Goal: Check status: Check status

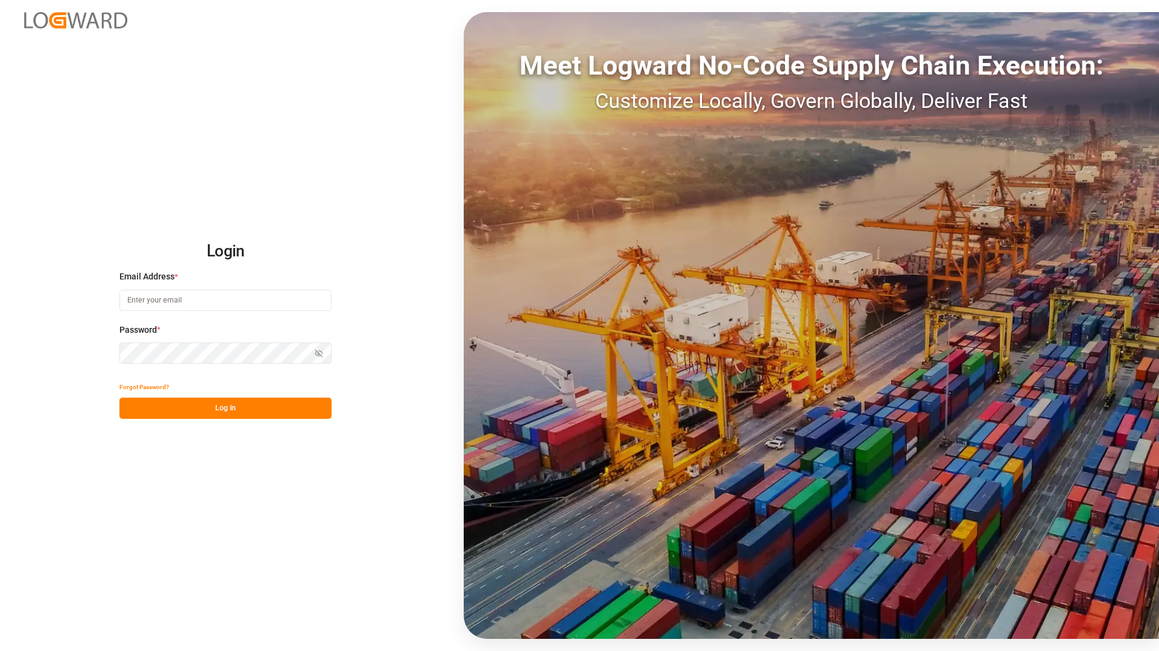
type input "[PERSON_NAME][EMAIL_ADDRESS][PERSON_NAME][DOMAIN_NAME]"
click at [250, 410] on button "Log In" at bounding box center [225, 408] width 212 height 21
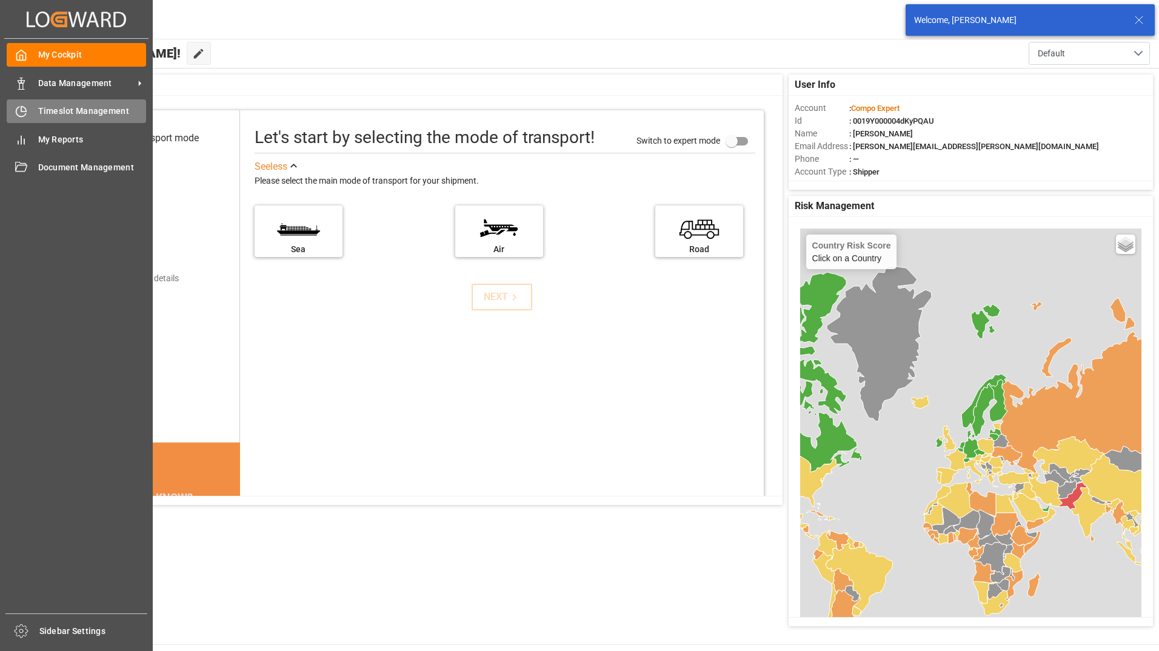
click at [51, 103] on div "Timeslot Management Timeslot Management" at bounding box center [76, 111] width 139 height 24
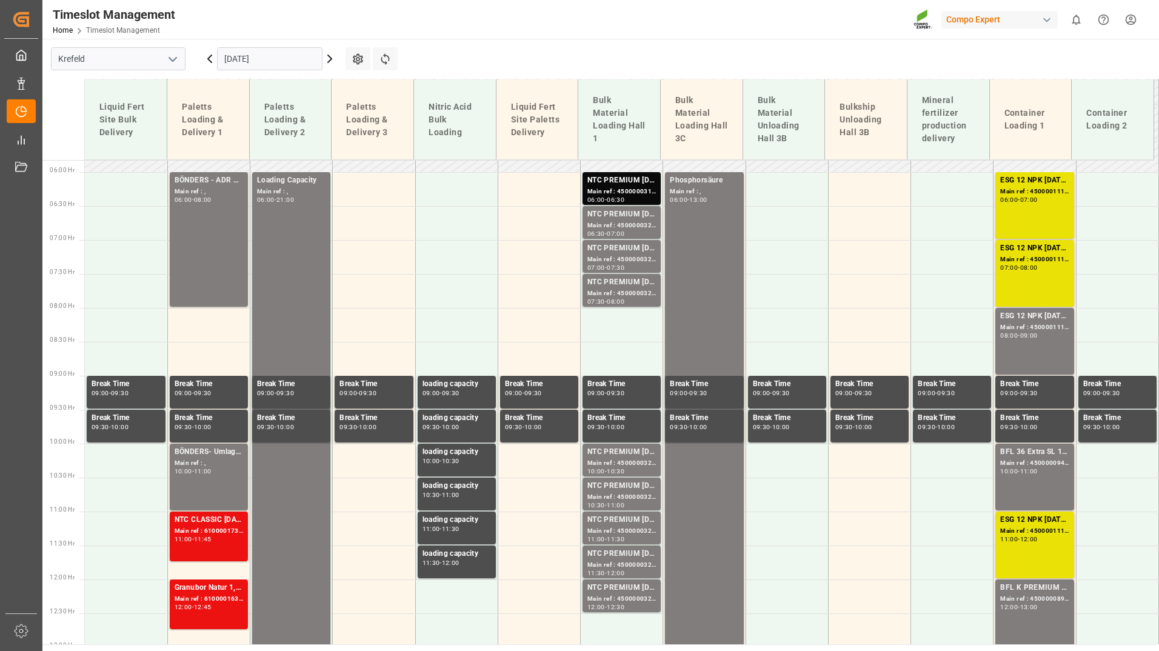
scroll to position [438, 0]
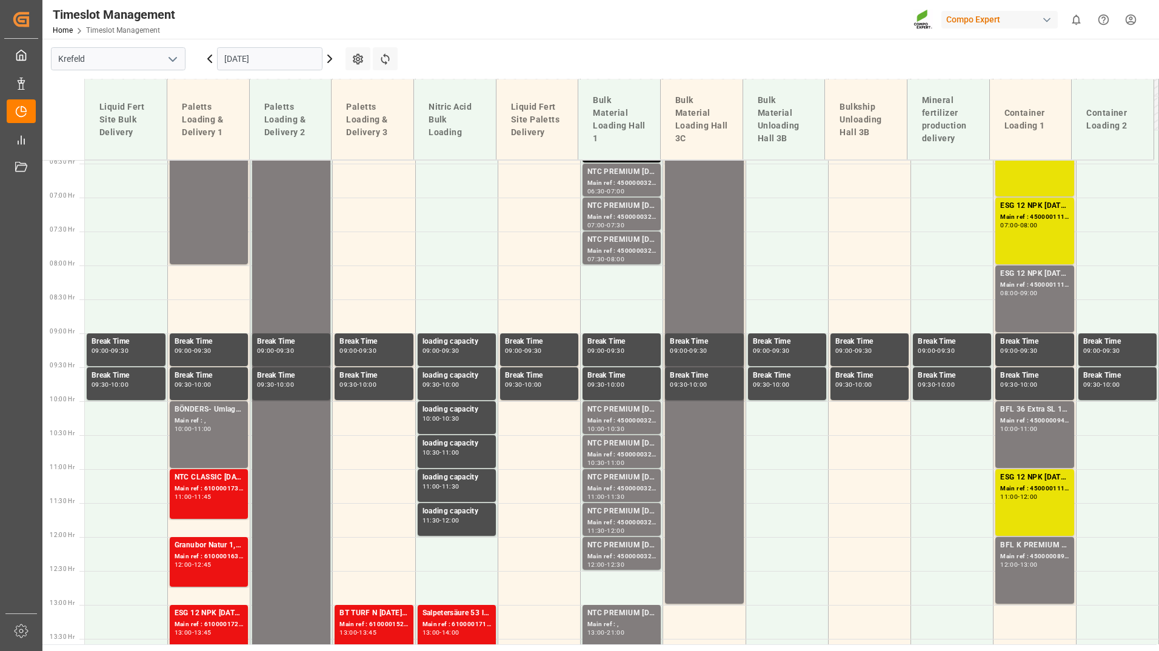
click at [299, 56] on input "[DATE]" at bounding box center [269, 58] width 105 height 23
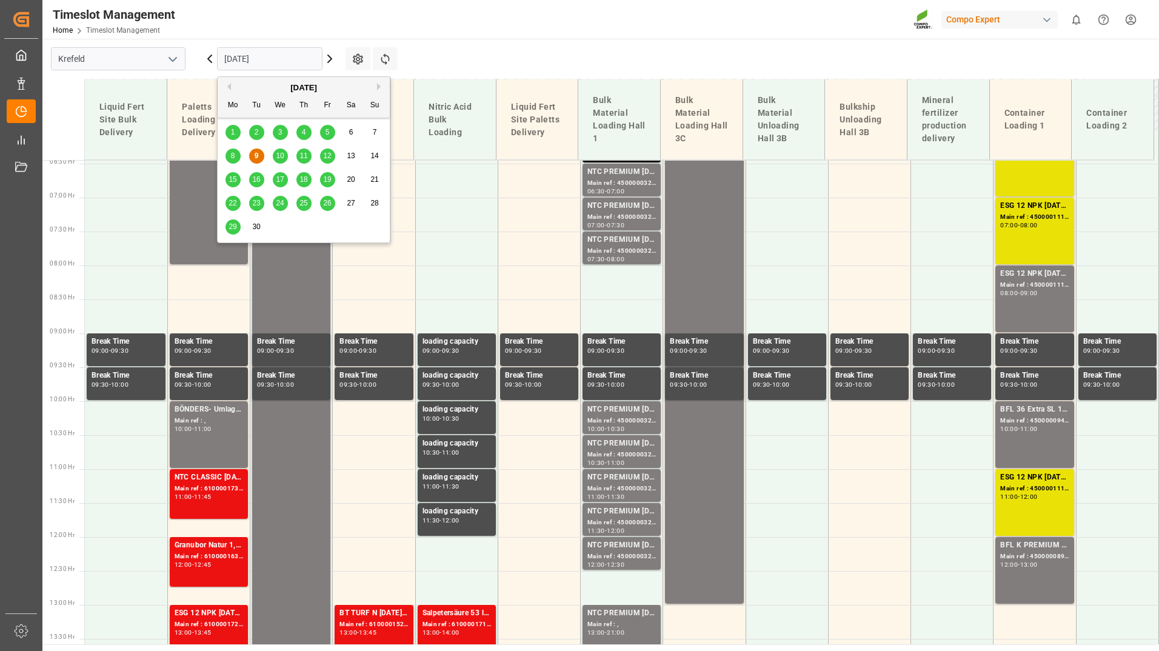
click at [324, 155] on span "12" at bounding box center [327, 156] width 8 height 8
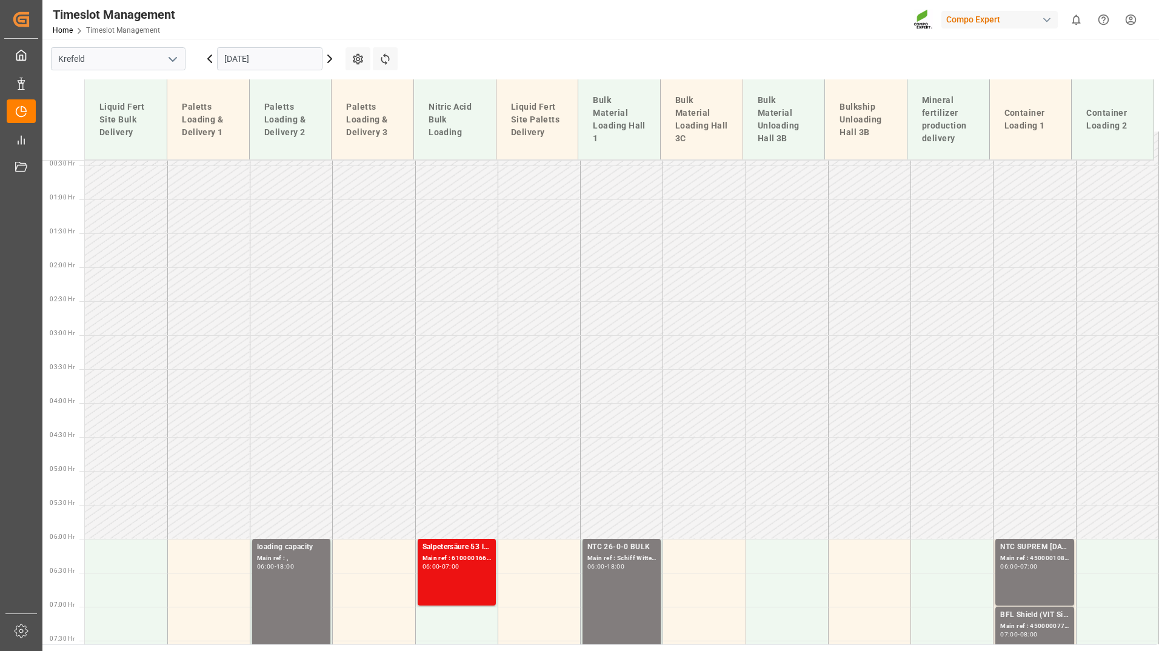
scroll to position [0, 0]
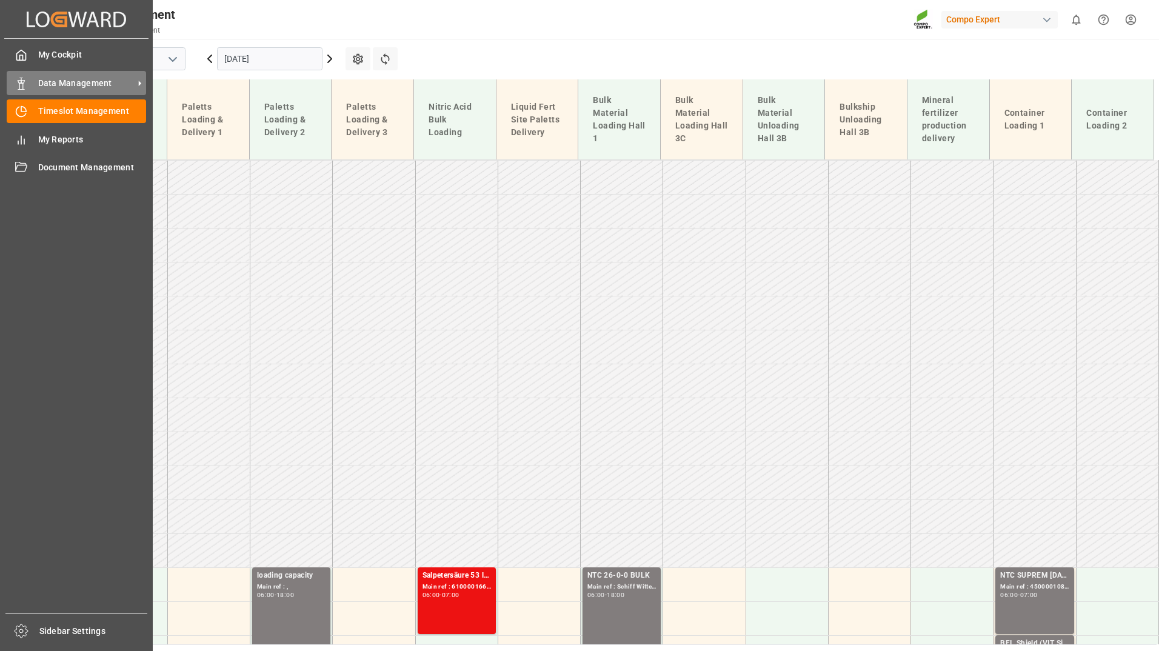
click at [19, 82] on icon at bounding box center [21, 84] width 12 height 12
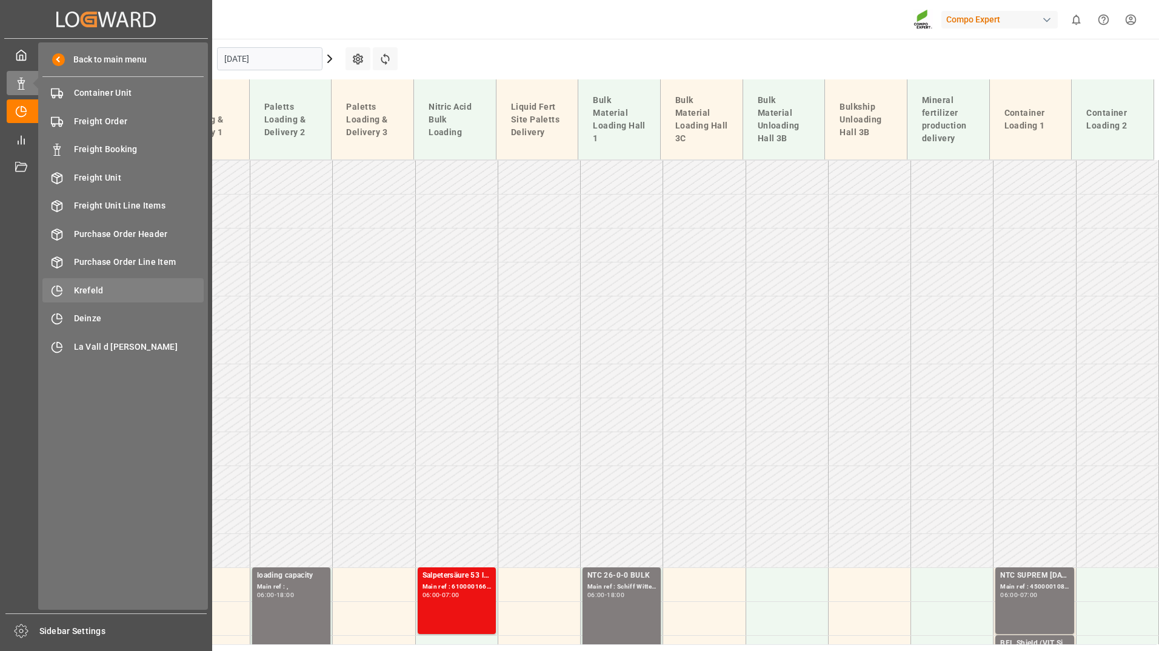
click at [93, 283] on div "Krefeld Krefeld" at bounding box center [122, 290] width 161 height 24
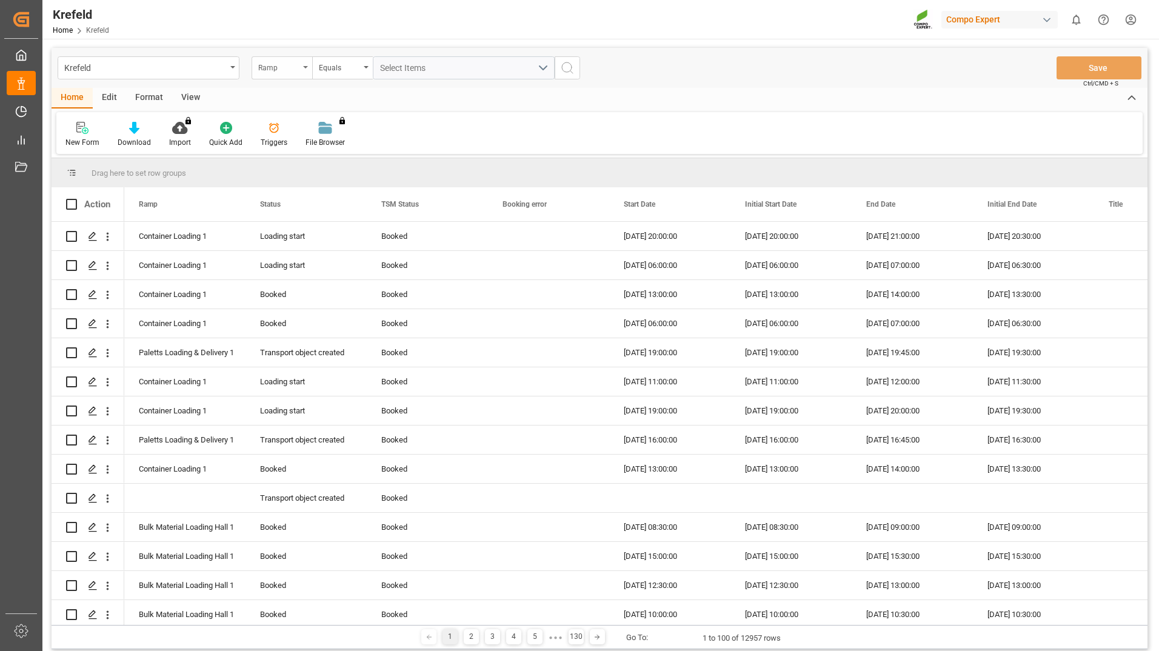
click at [307, 68] on icon "open menu" at bounding box center [305, 67] width 5 height 2
type input "sap"
click at [304, 127] on div "SAP Order Number" at bounding box center [342, 123] width 181 height 25
click at [330, 62] on div "Equals" at bounding box center [339, 66] width 41 height 14
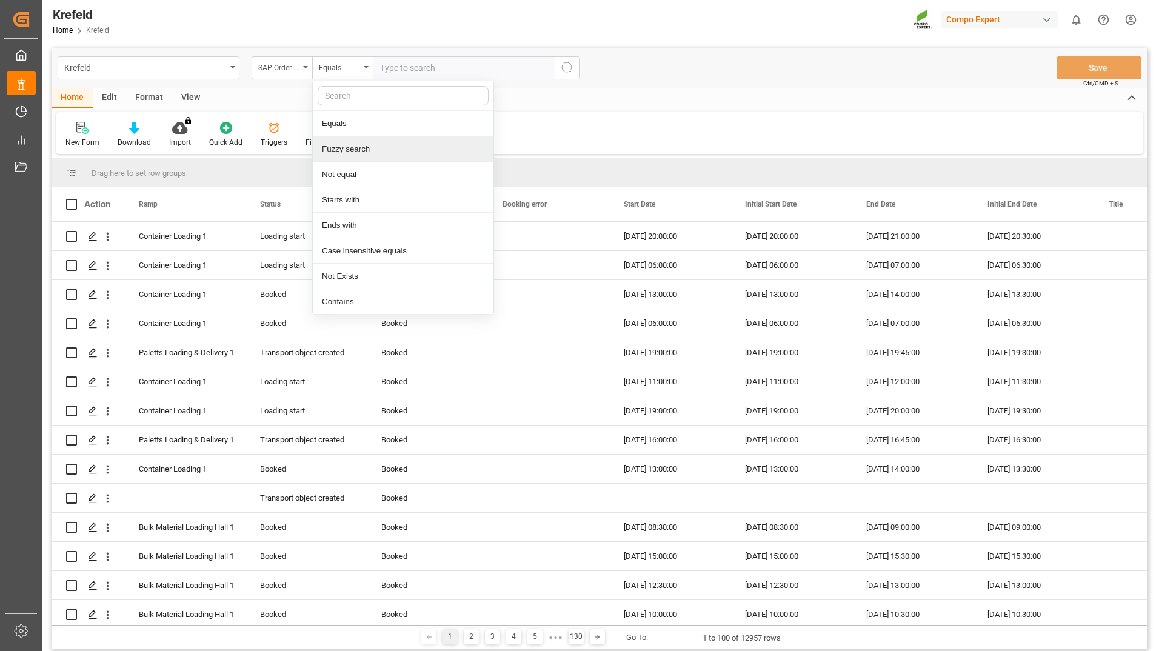
click at [348, 145] on div "Fuzzy search" at bounding box center [403, 148] width 181 height 25
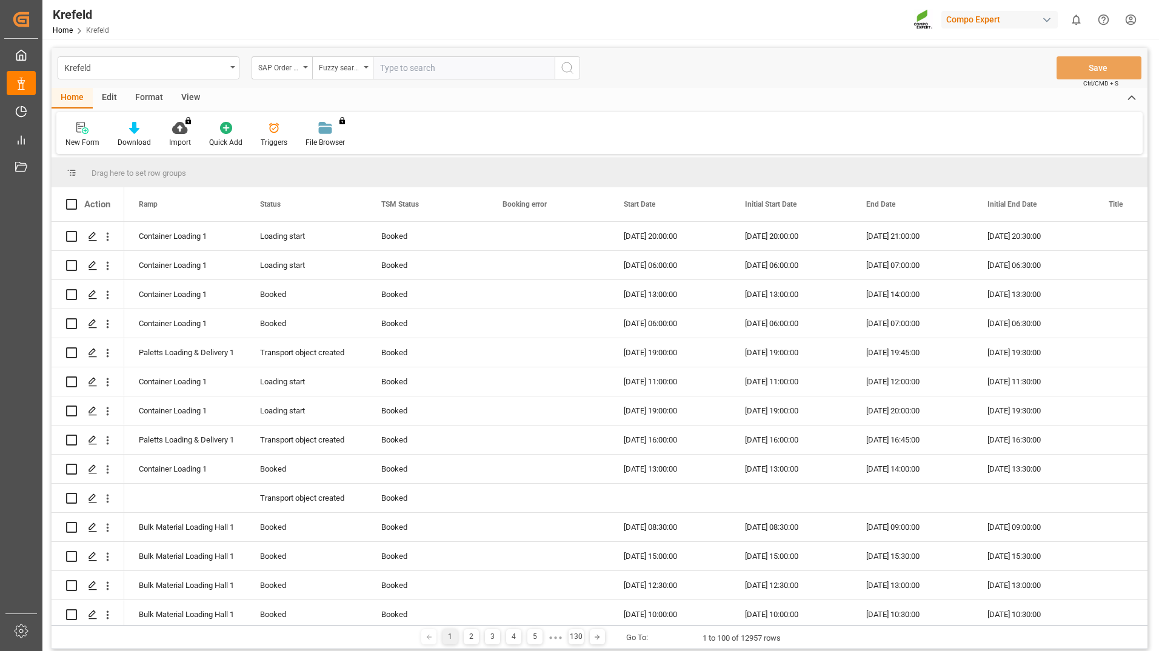
click at [410, 62] on input "text" at bounding box center [464, 67] width 182 height 23
paste input "2000000607"
type input "2000000607"
click at [564, 70] on icon "search button" at bounding box center [567, 68] width 15 height 15
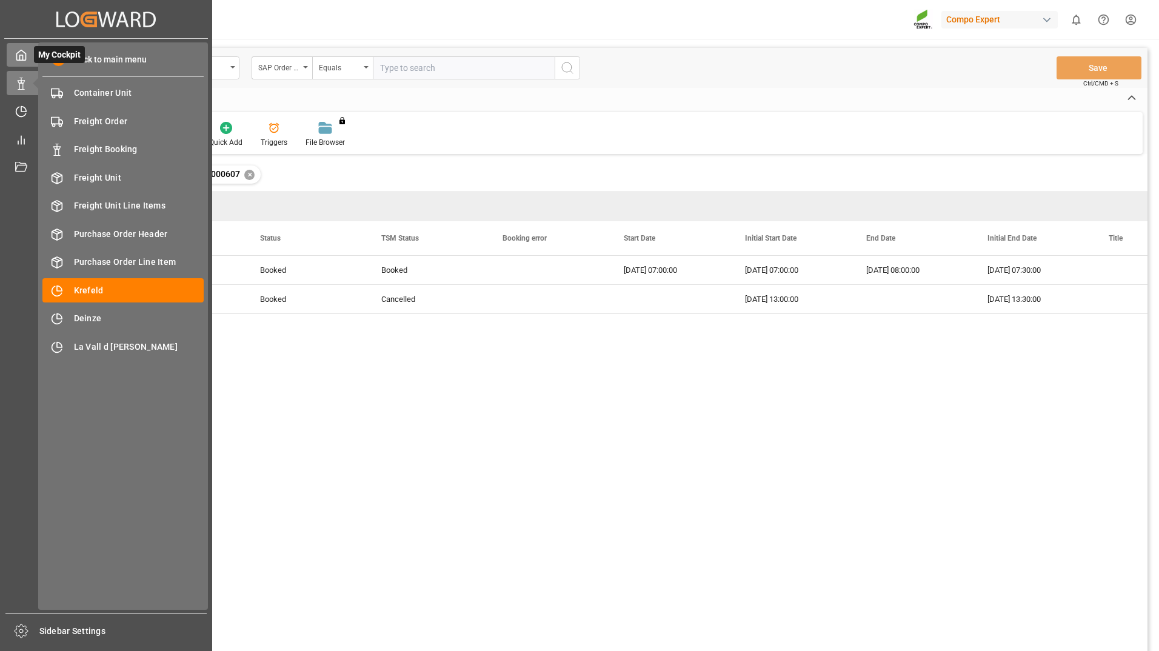
click at [24, 50] on icon at bounding box center [21, 55] width 12 height 12
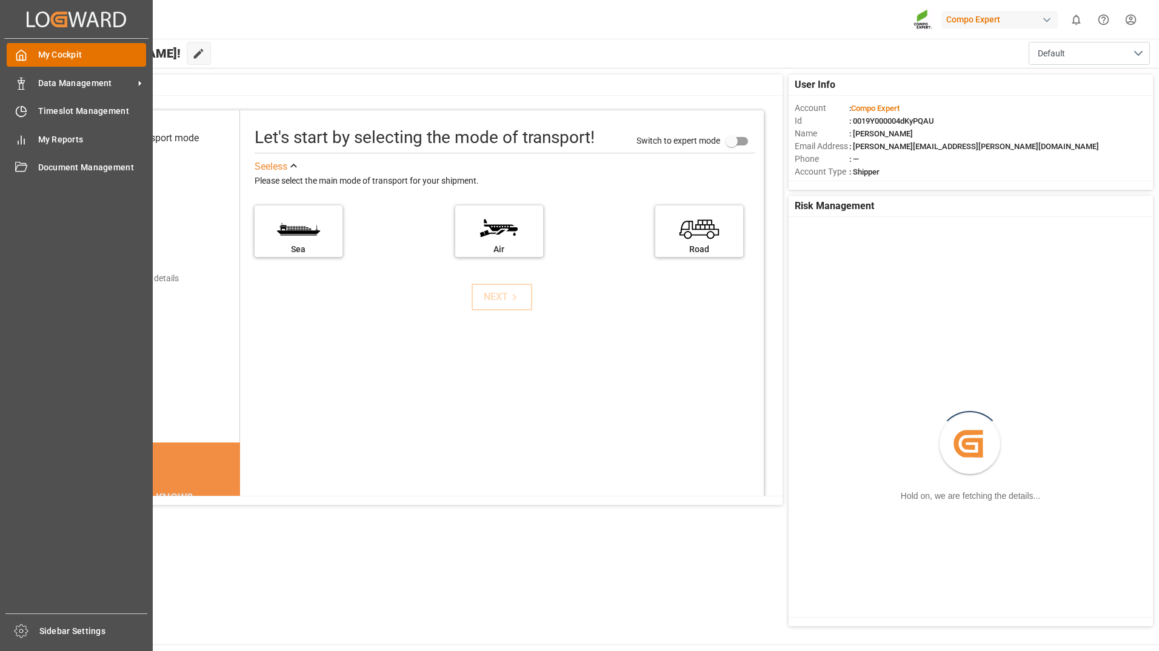
click at [58, 51] on span "My Cockpit" at bounding box center [92, 54] width 108 height 13
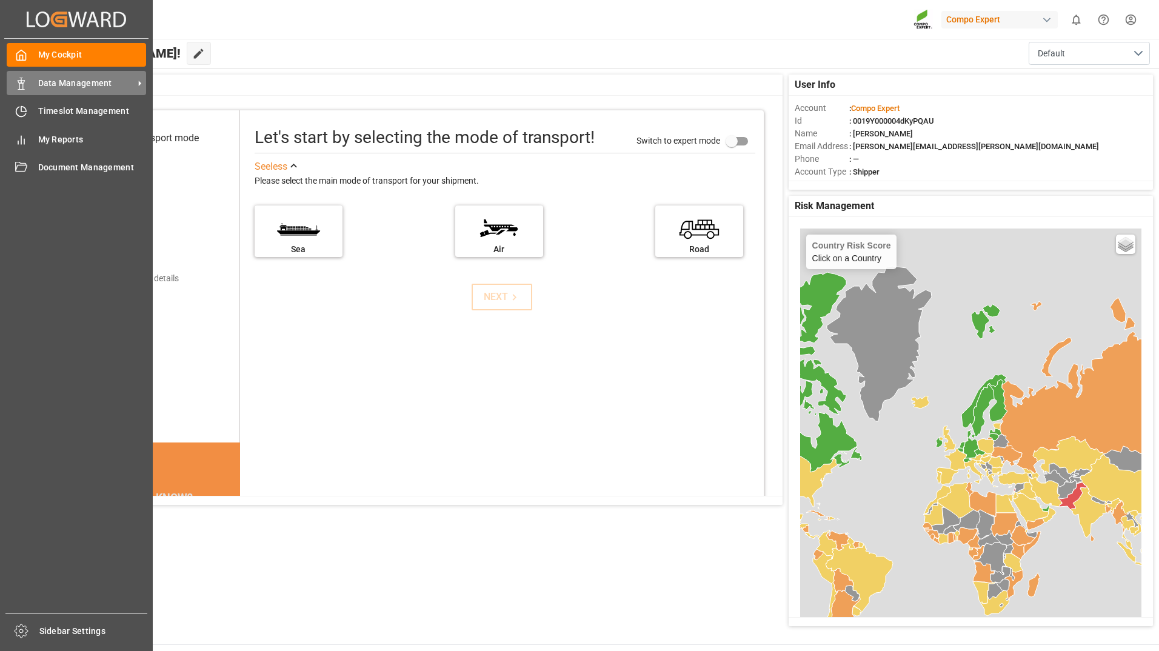
click at [61, 77] on span "Data Management" at bounding box center [86, 83] width 96 height 13
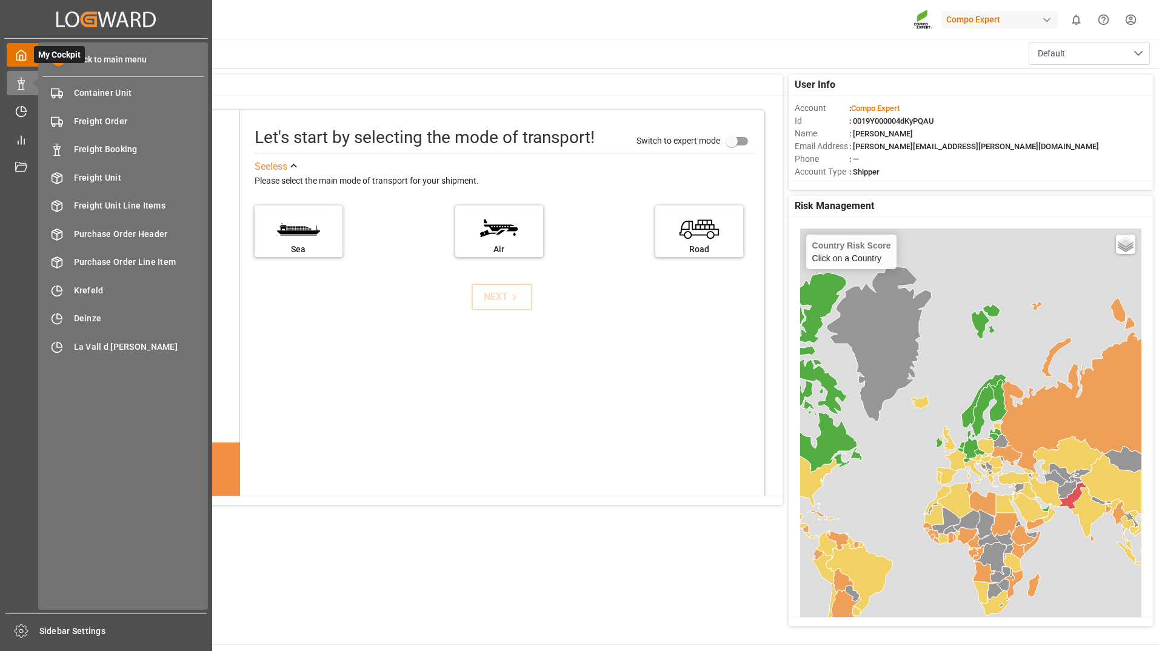
click at [20, 53] on icon at bounding box center [21, 55] width 12 height 12
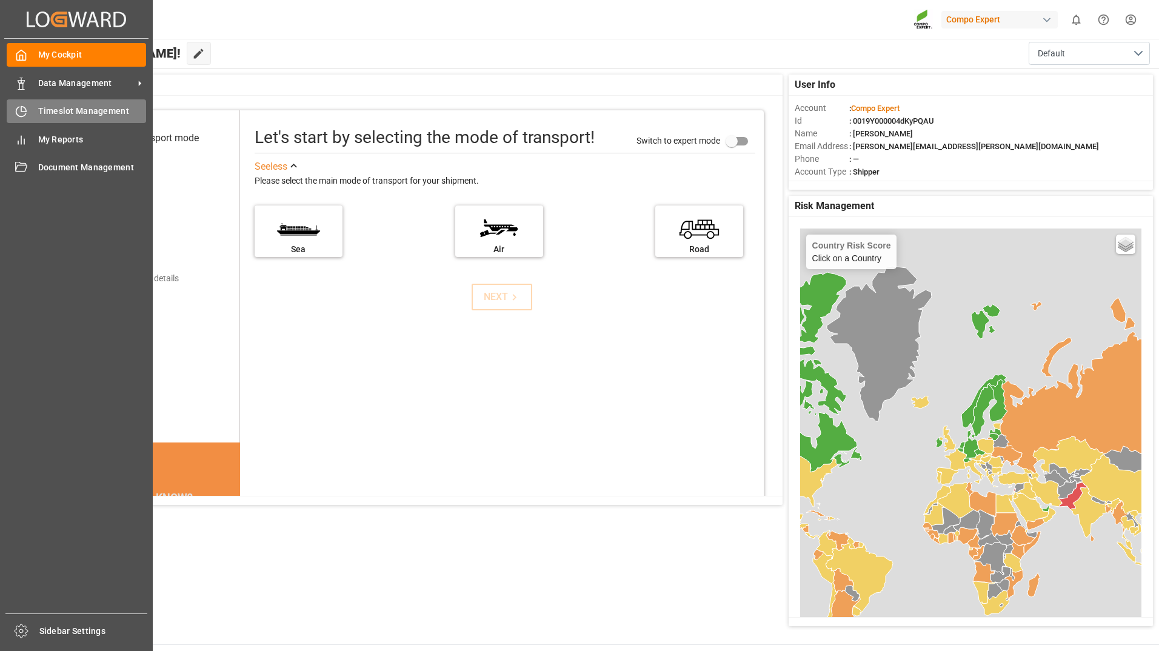
click at [24, 107] on icon at bounding box center [23, 109] width 5 height 5
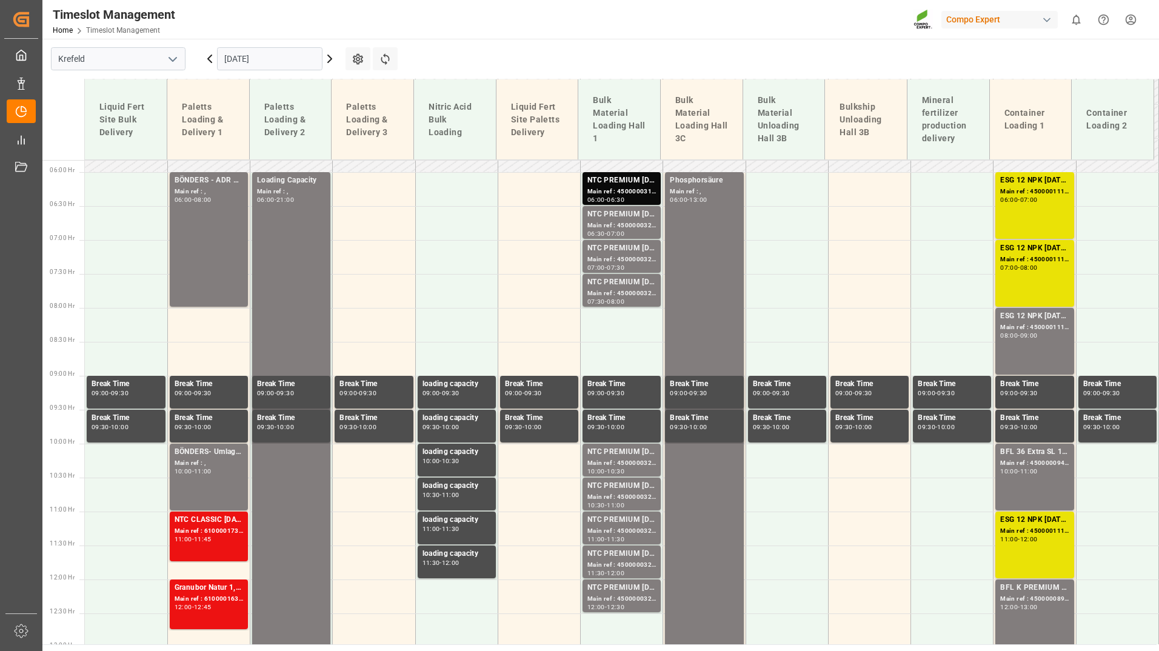
scroll to position [438, 0]
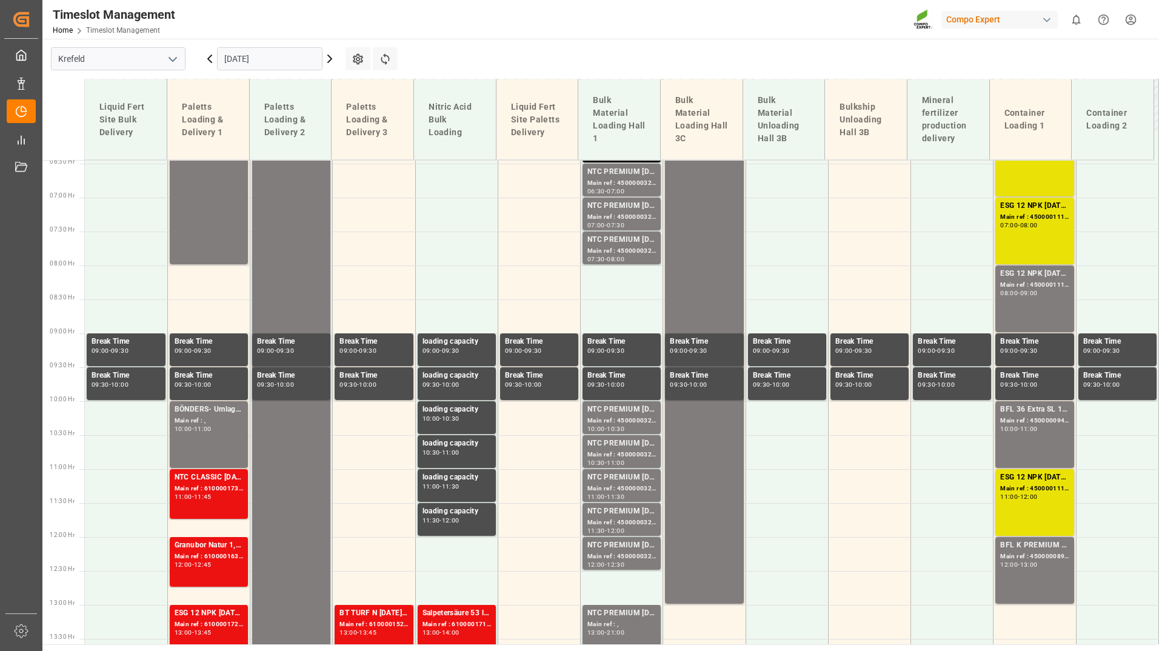
click at [309, 60] on input "[DATE]" at bounding box center [269, 58] width 105 height 23
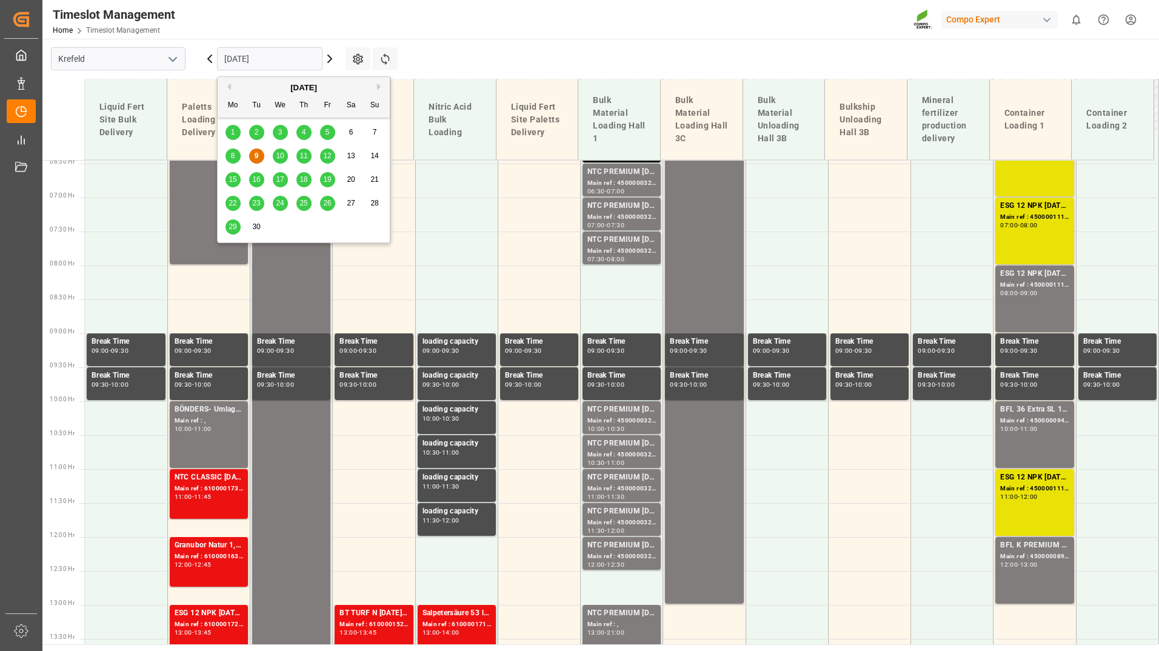
click at [328, 153] on span "12" at bounding box center [327, 156] width 8 height 8
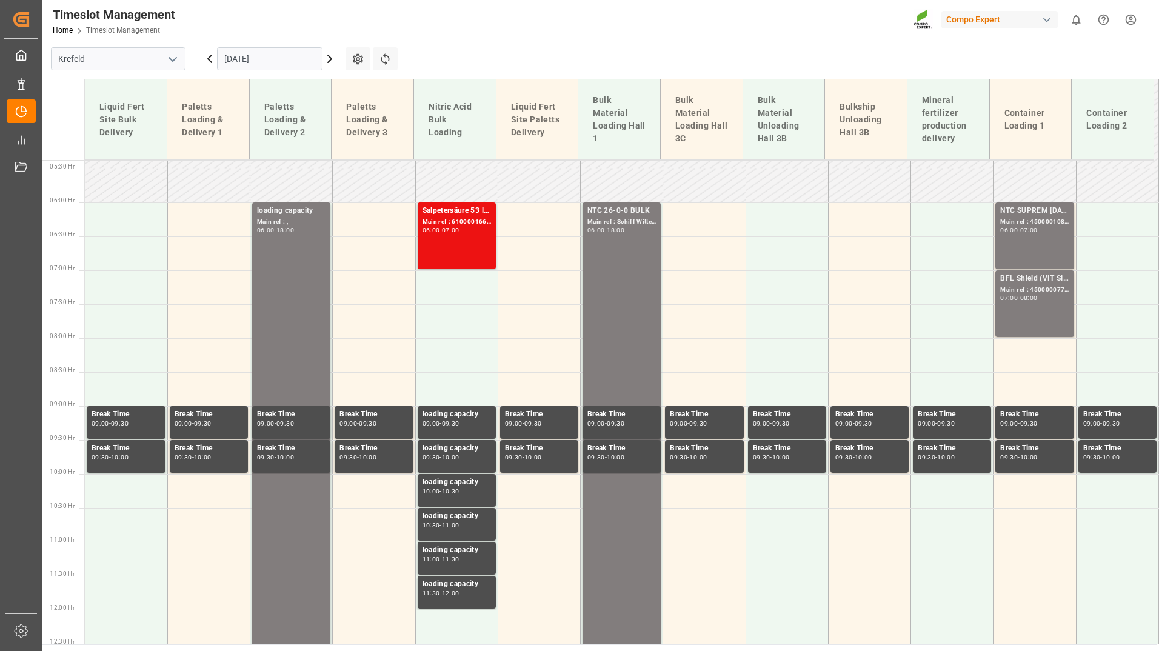
scroll to position [387, 0]
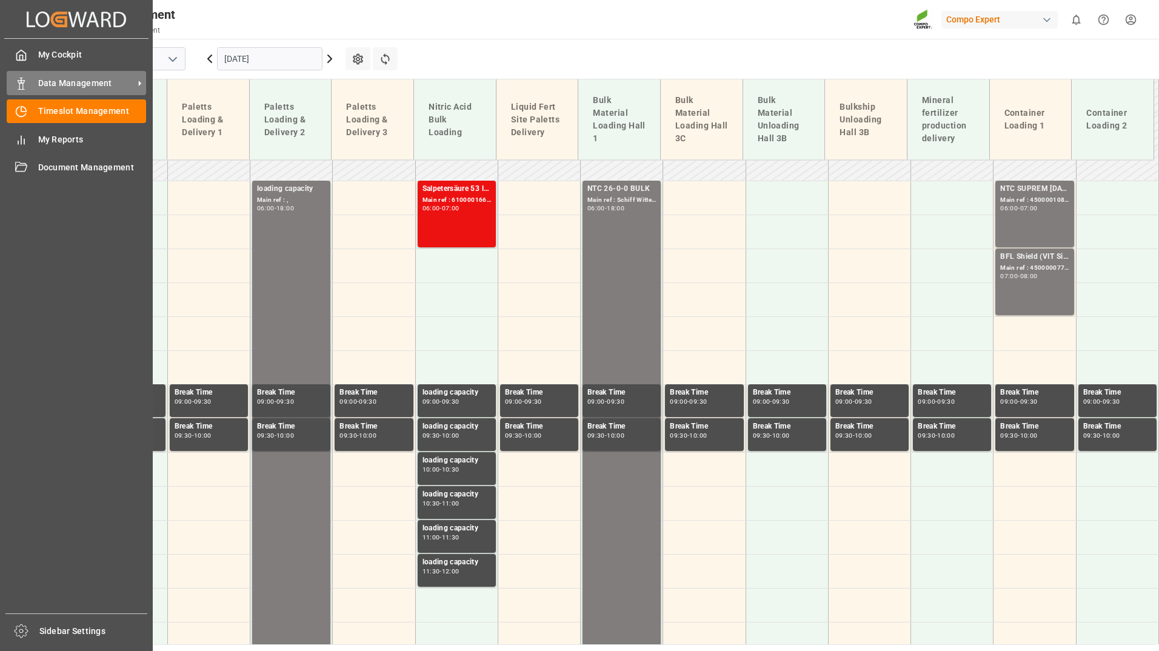
click at [56, 85] on span "Data Management" at bounding box center [86, 83] width 96 height 13
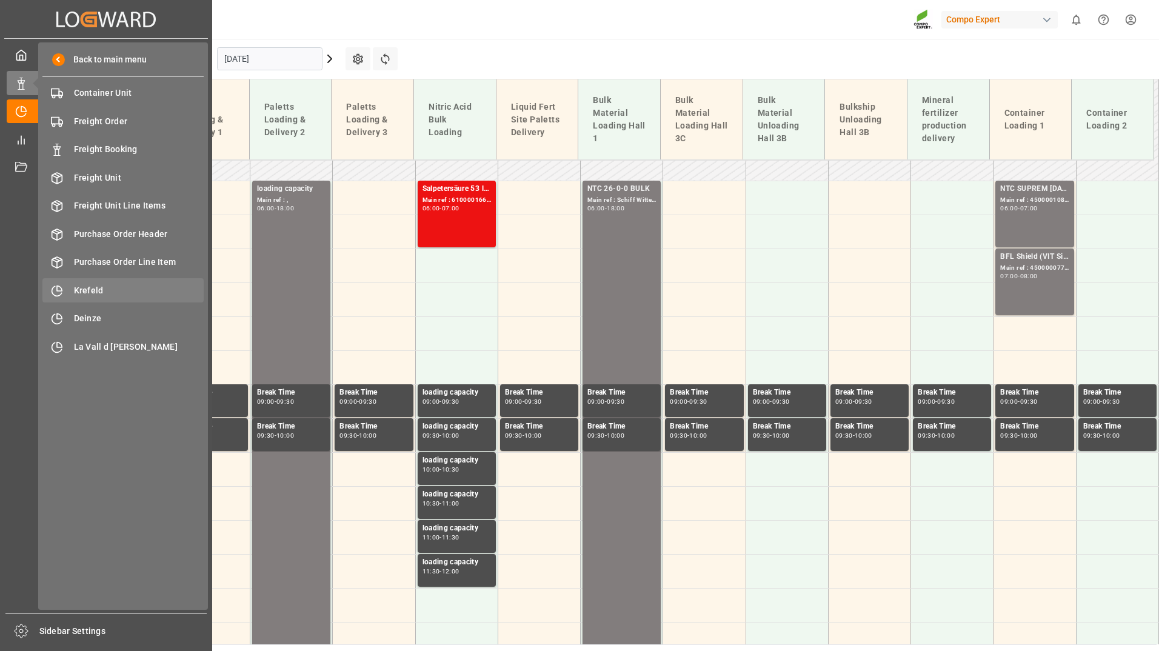
click at [92, 291] on span "Krefeld" at bounding box center [139, 290] width 130 height 13
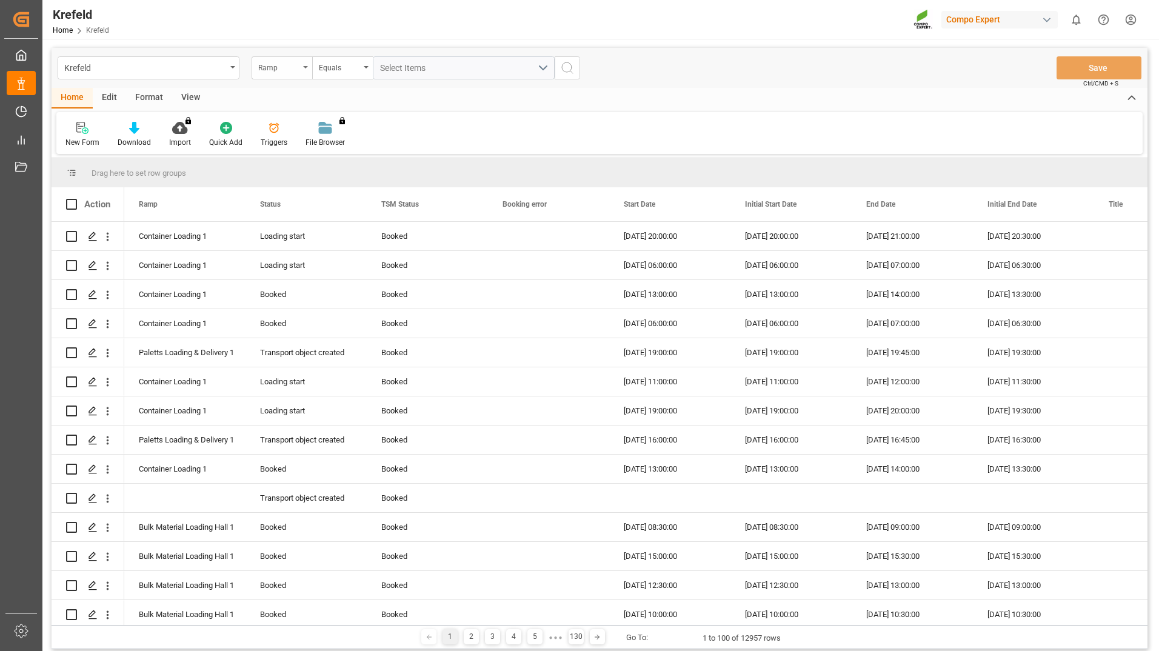
click at [297, 68] on div "Ramp" at bounding box center [278, 66] width 41 height 14
type input "sap"
click at [288, 122] on div "SAP Order Number" at bounding box center [342, 123] width 181 height 25
click at [334, 66] on div "Equals" at bounding box center [339, 66] width 41 height 14
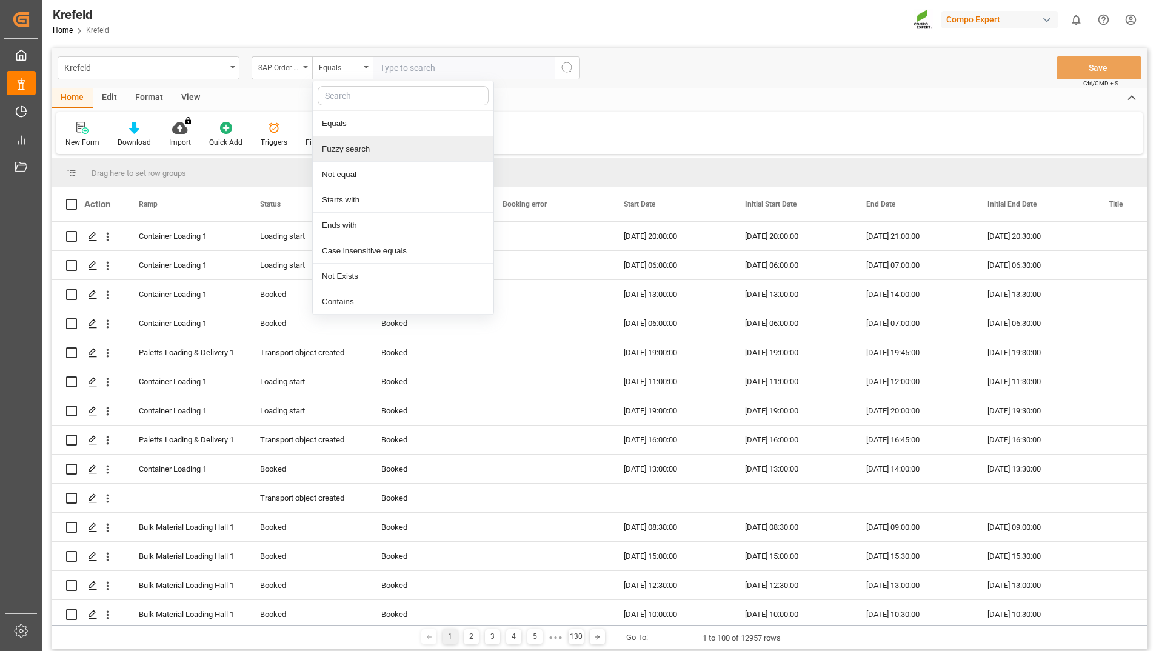
click at [353, 147] on div "Fuzzy search" at bounding box center [403, 148] width 181 height 25
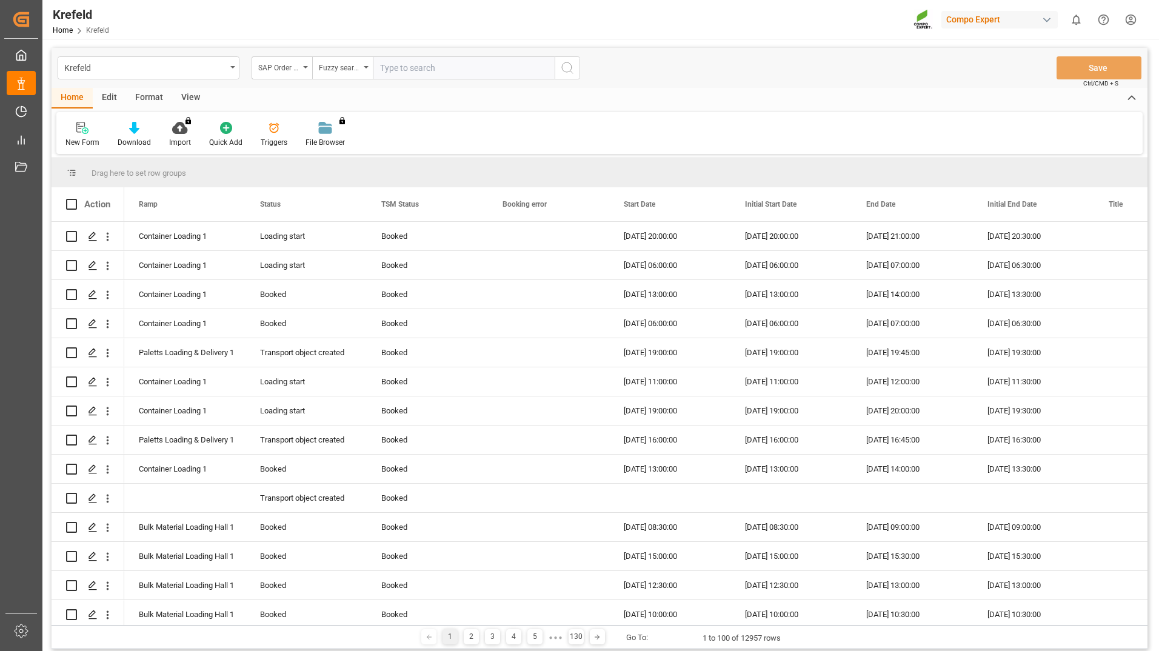
click at [421, 58] on input "text" at bounding box center [464, 67] width 182 height 23
click at [429, 65] on input "text" at bounding box center [464, 67] width 182 height 23
paste input "2000000607"
type input "2000000607"
click at [562, 70] on icon "search button" at bounding box center [567, 68] width 15 height 15
